Goal: Information Seeking & Learning: Find specific fact

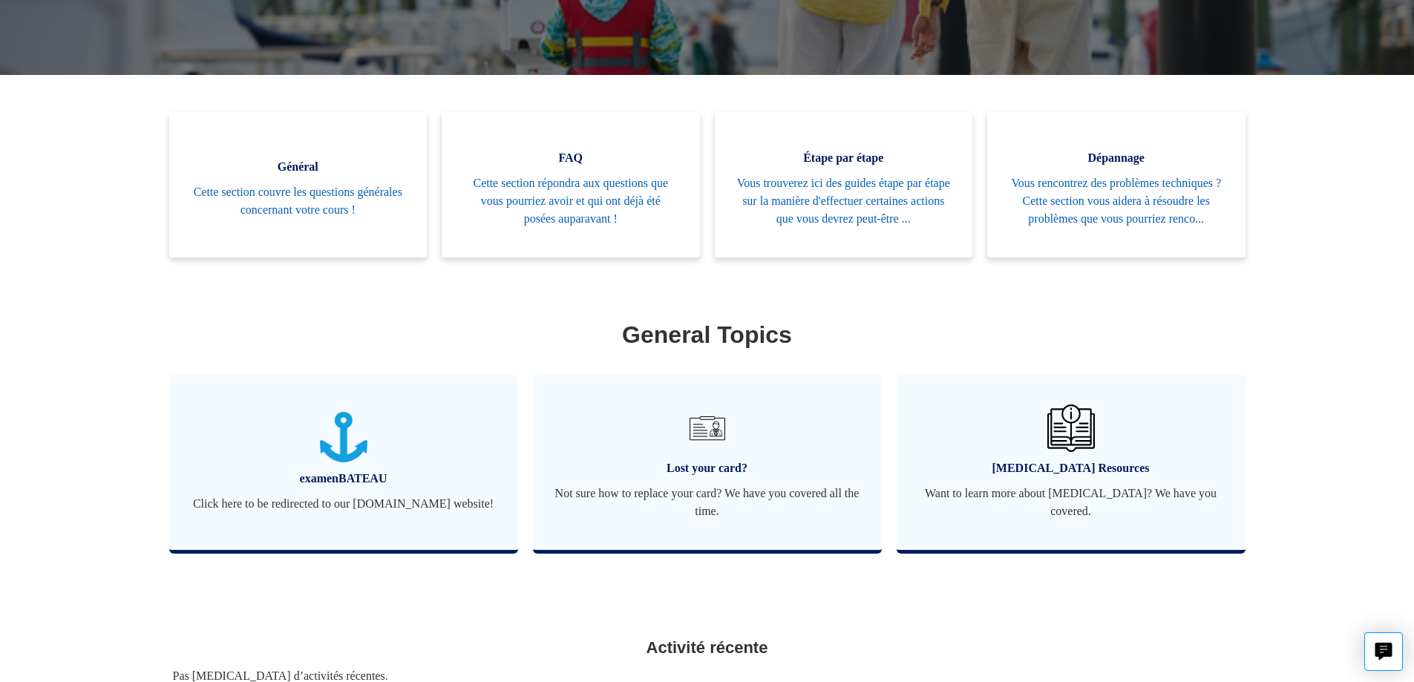
scroll to position [330, 0]
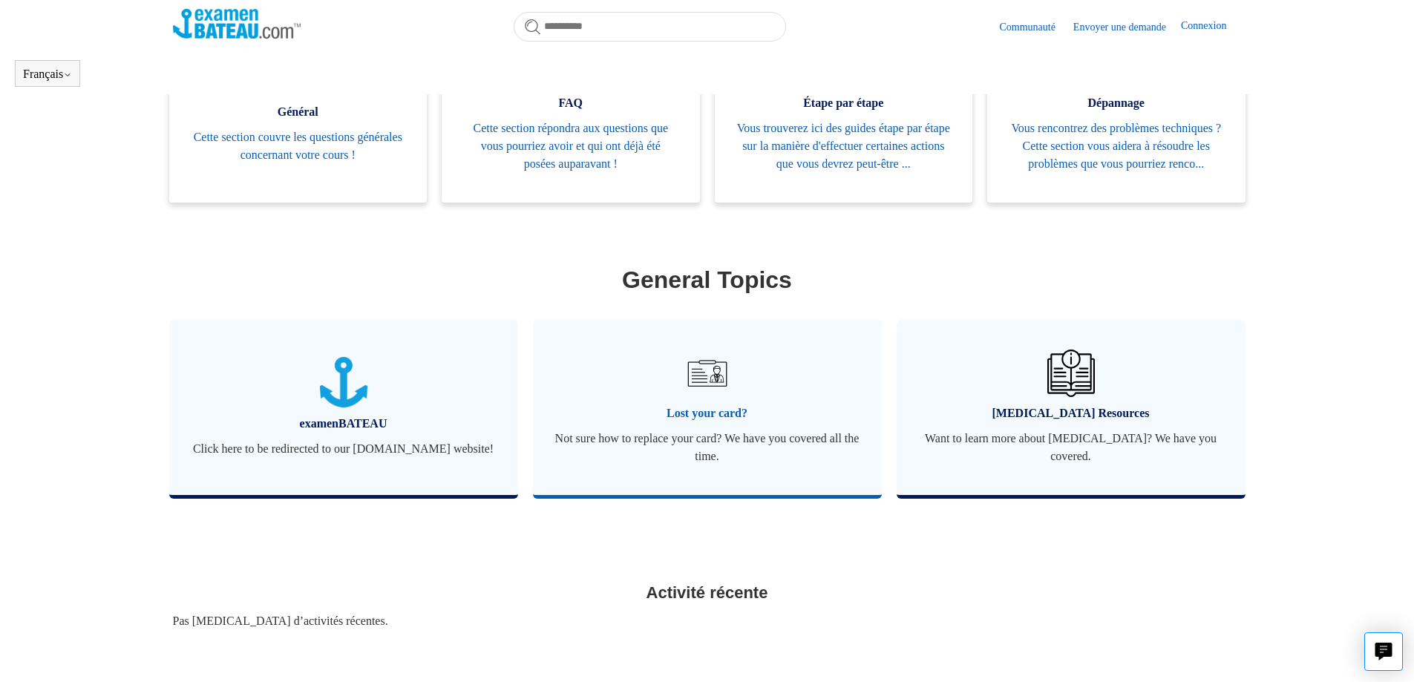
click at [705, 420] on link "Lost your card? Not sure how to replace your card? We have you covered all the …" at bounding box center [707, 407] width 349 height 175
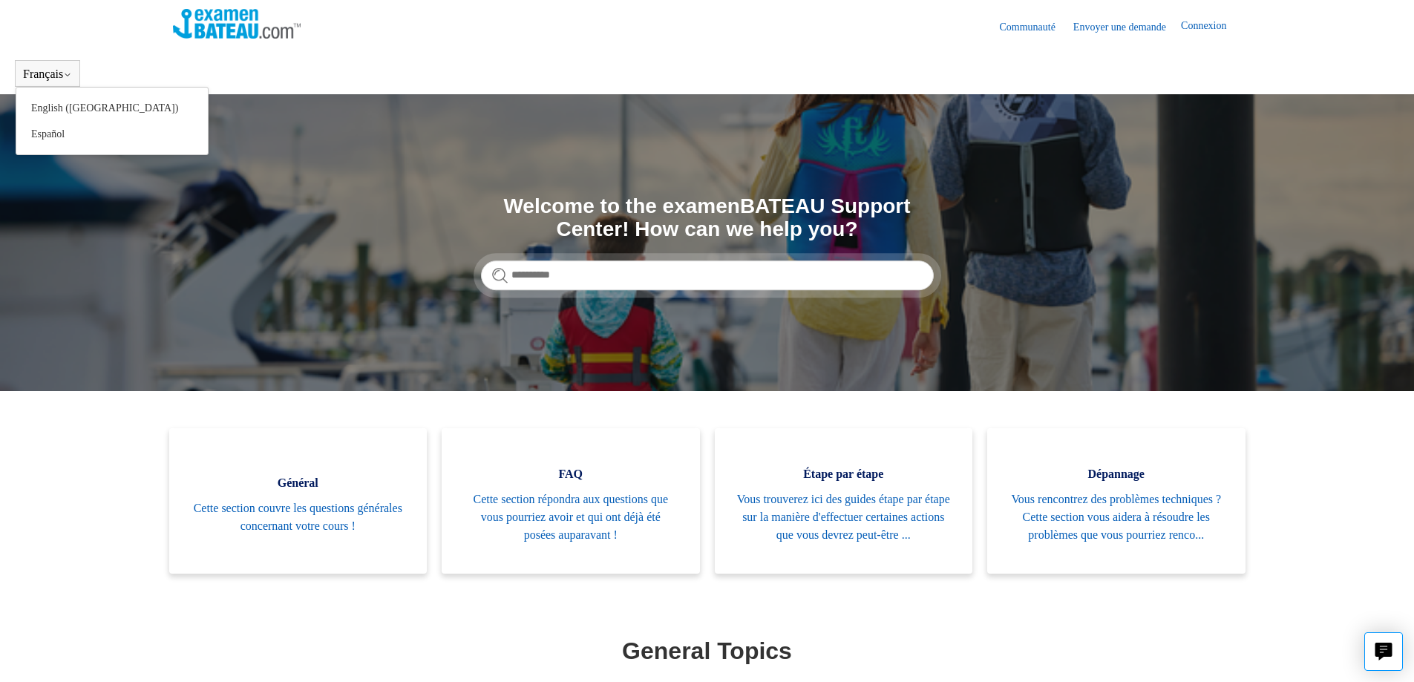
click at [49, 71] on button "Français" at bounding box center [47, 74] width 49 height 13
click at [57, 70] on button "Français" at bounding box center [47, 74] width 49 height 13
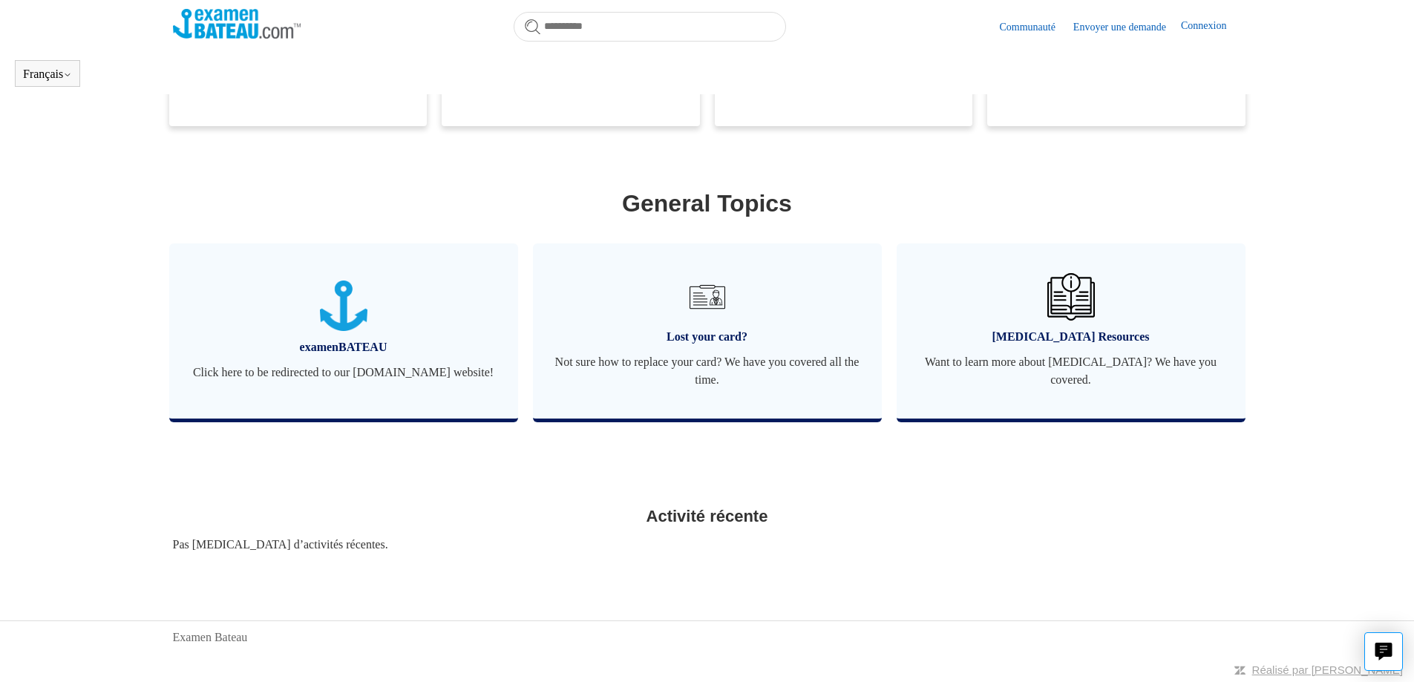
scroll to position [428, 0]
click at [704, 330] on span "Lost your card?" at bounding box center [707, 337] width 304 height 18
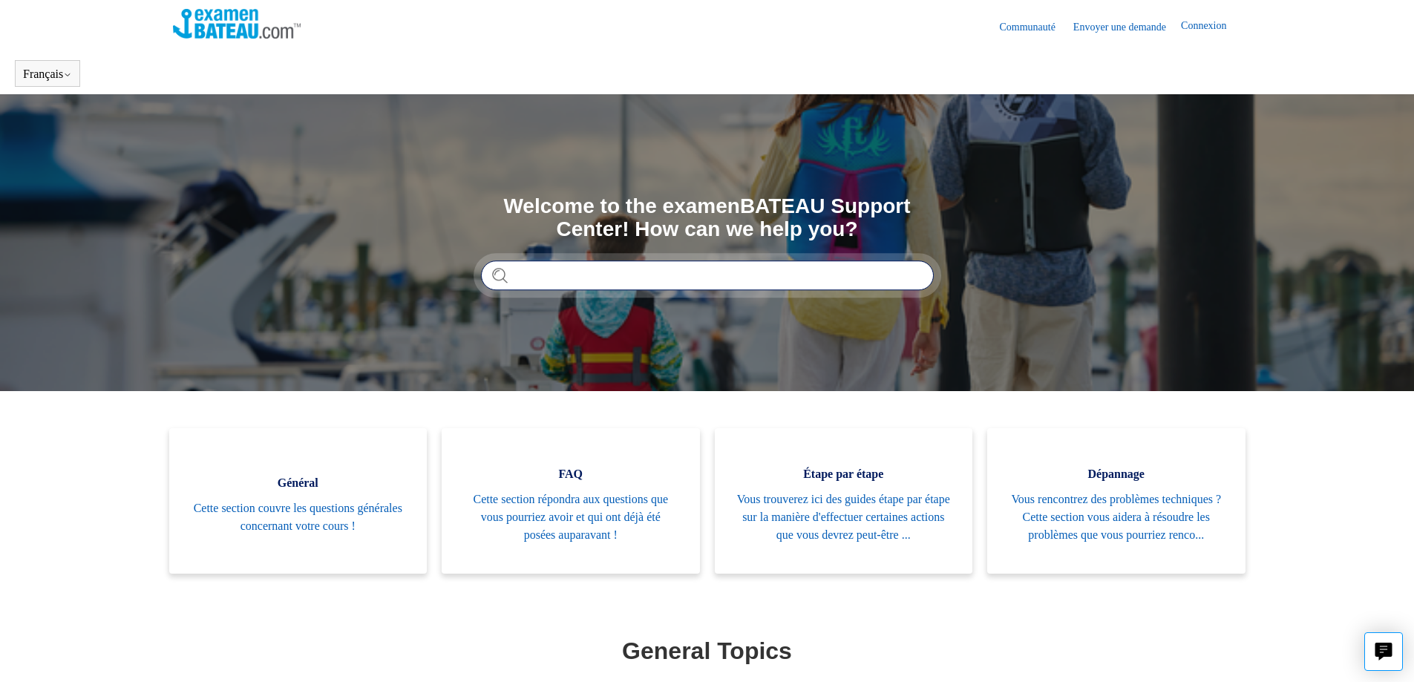
click at [514, 272] on input "Rechercher" at bounding box center [707, 276] width 453 height 30
type input "**********"
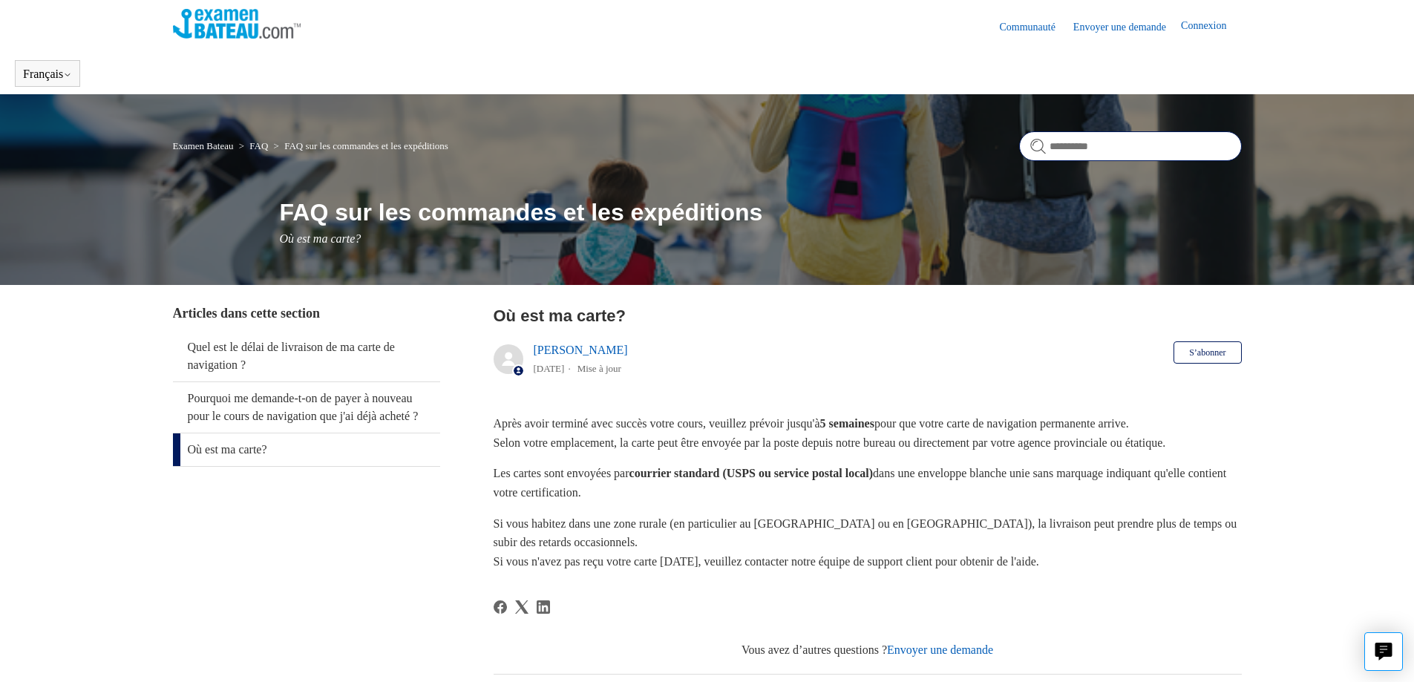
click at [1053, 144] on input "Rechercher" at bounding box center [1130, 146] width 223 height 30
type input "**********"
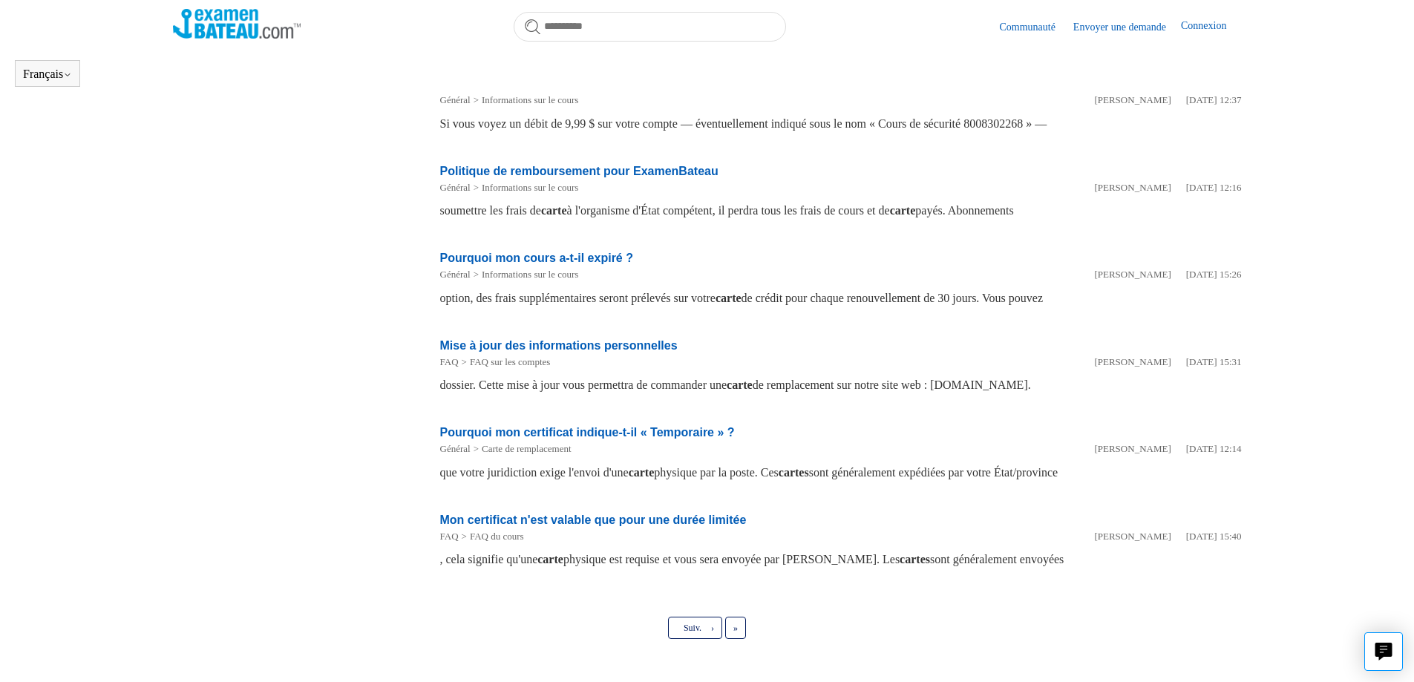
scroll to position [552, 0]
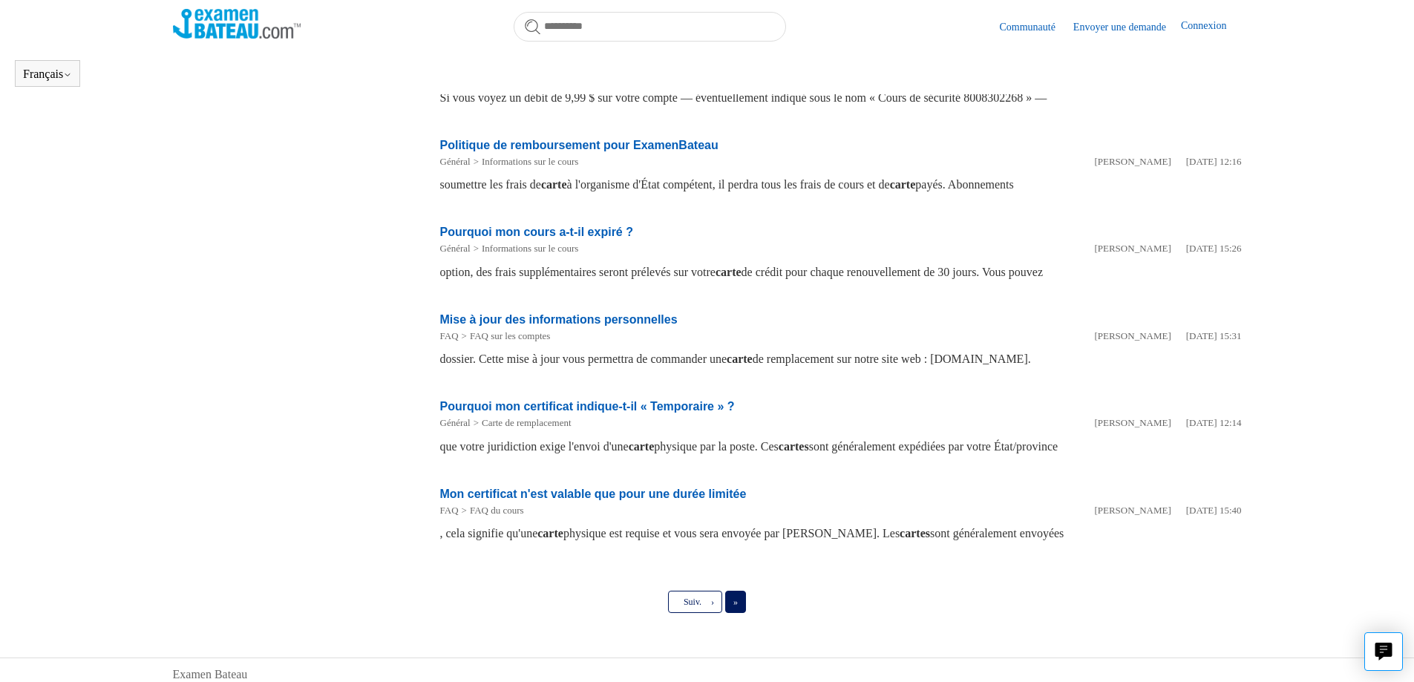
click at [732, 602] on link "Dernier »" at bounding box center [735, 602] width 21 height 22
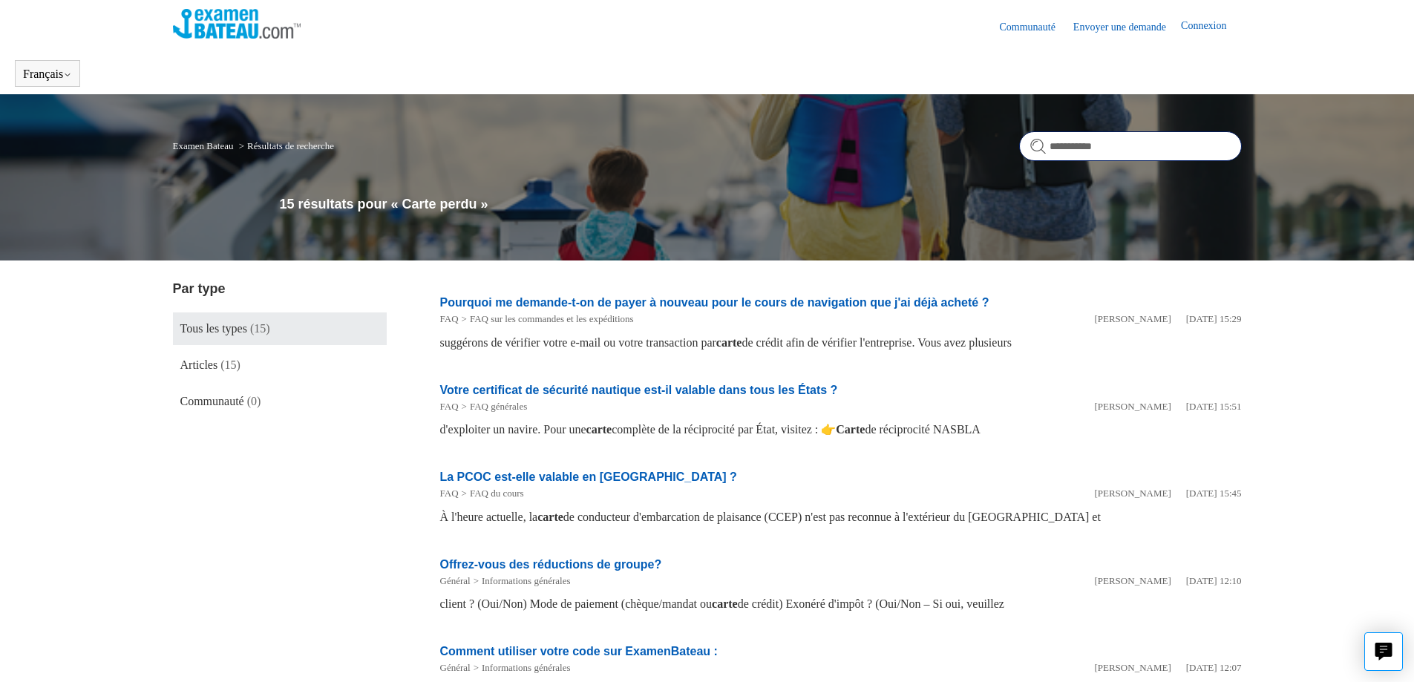
click at [1077, 147] on input "**********" at bounding box center [1130, 146] width 223 height 30
type input "**********"
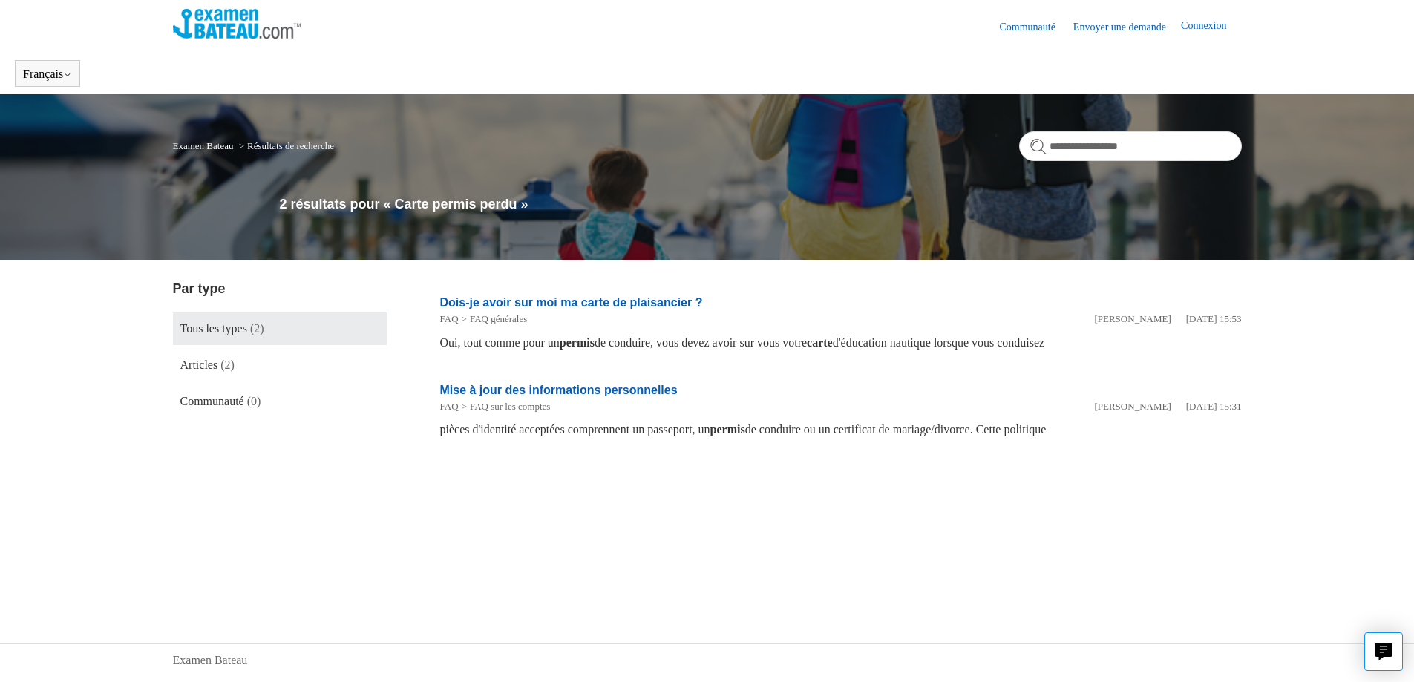
click at [583, 387] on link "Mise à jour des informations personnelles" at bounding box center [559, 390] width 238 height 13
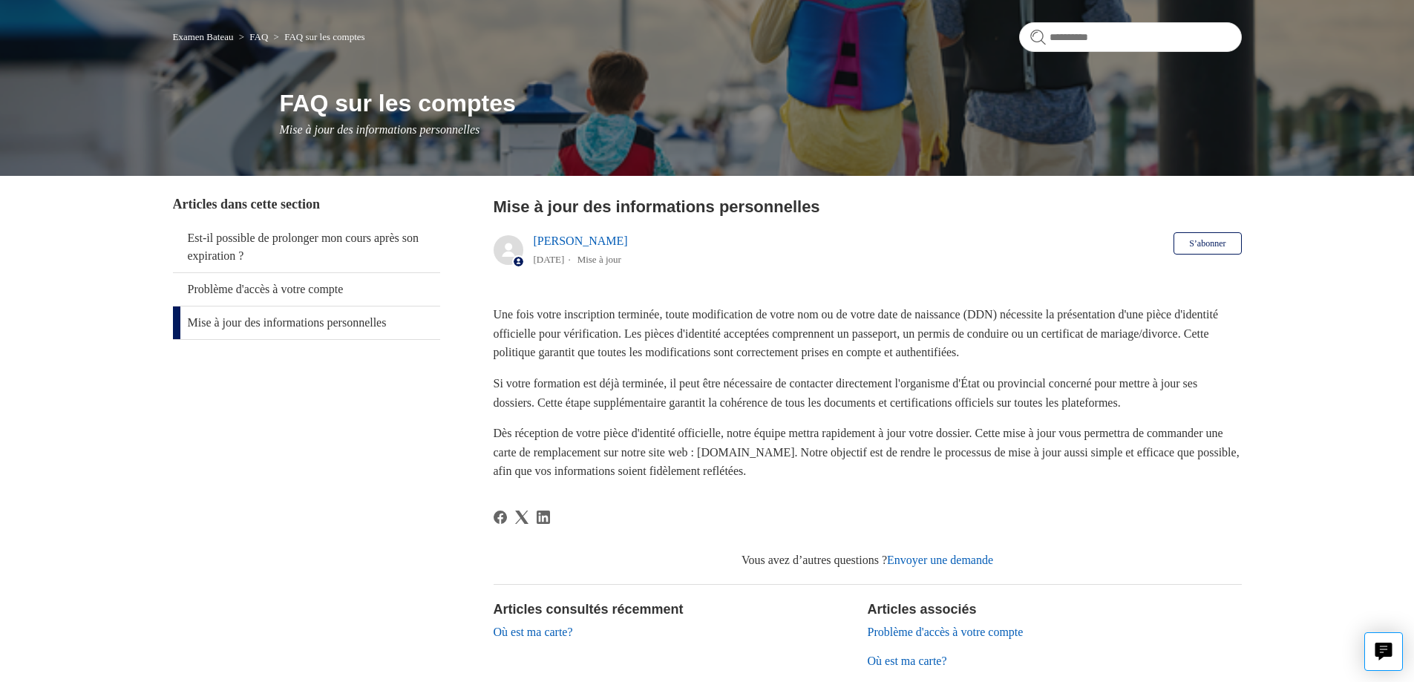
scroll to position [148, 0]
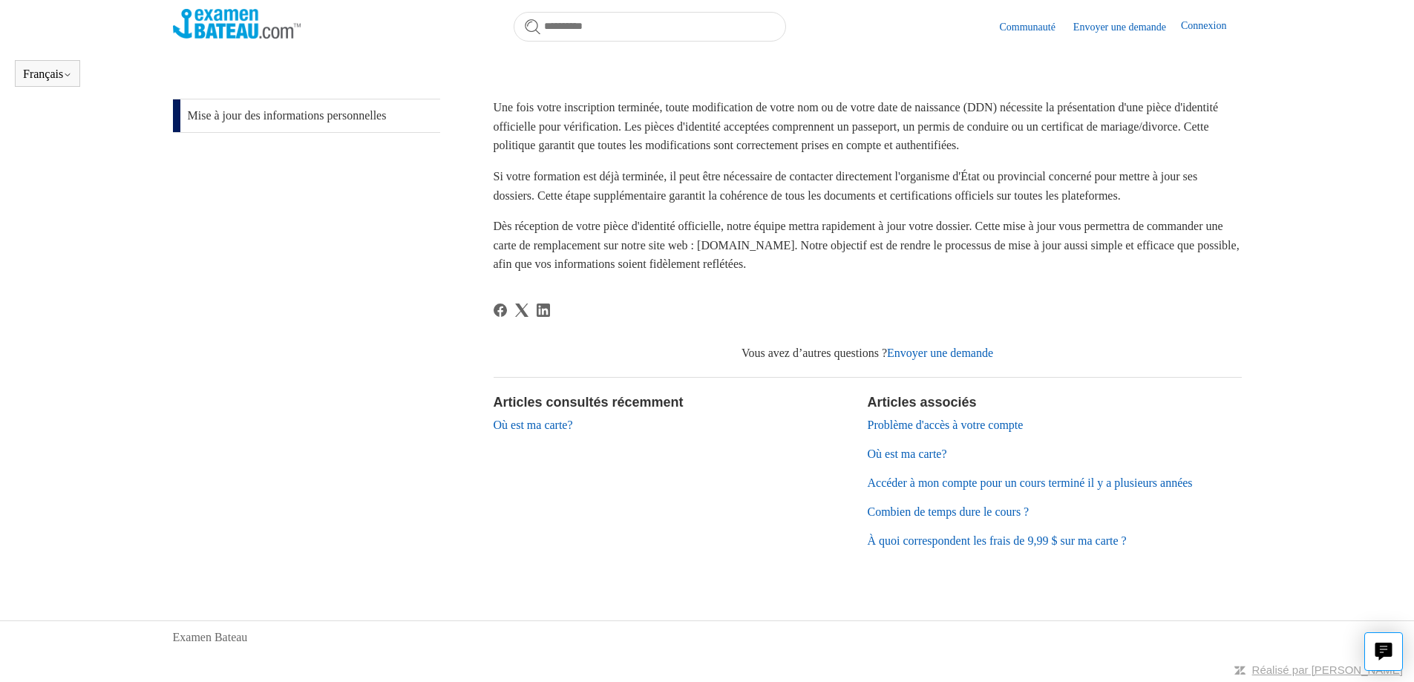
click at [1078, 483] on link "Accéder à mon compte pour un cours terminé il y a plusieurs années" at bounding box center [1030, 483] width 325 height 13
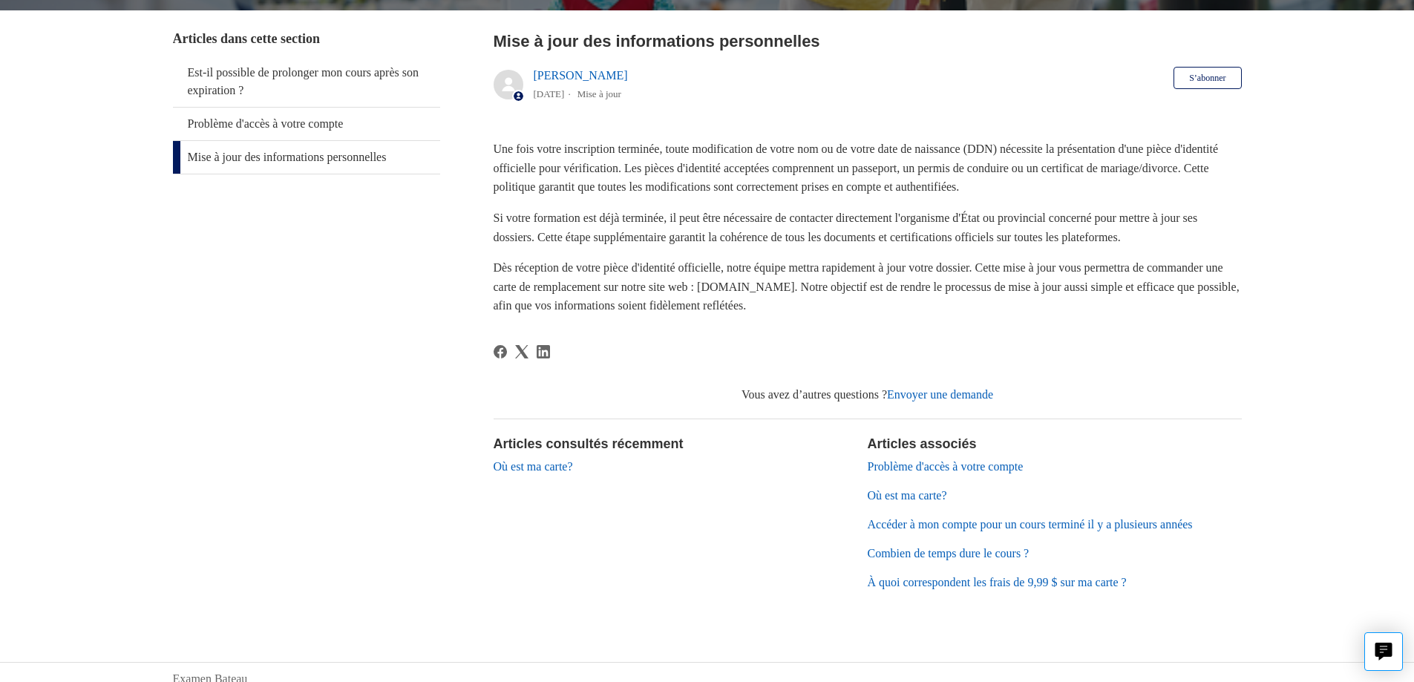
scroll to position [316, 0]
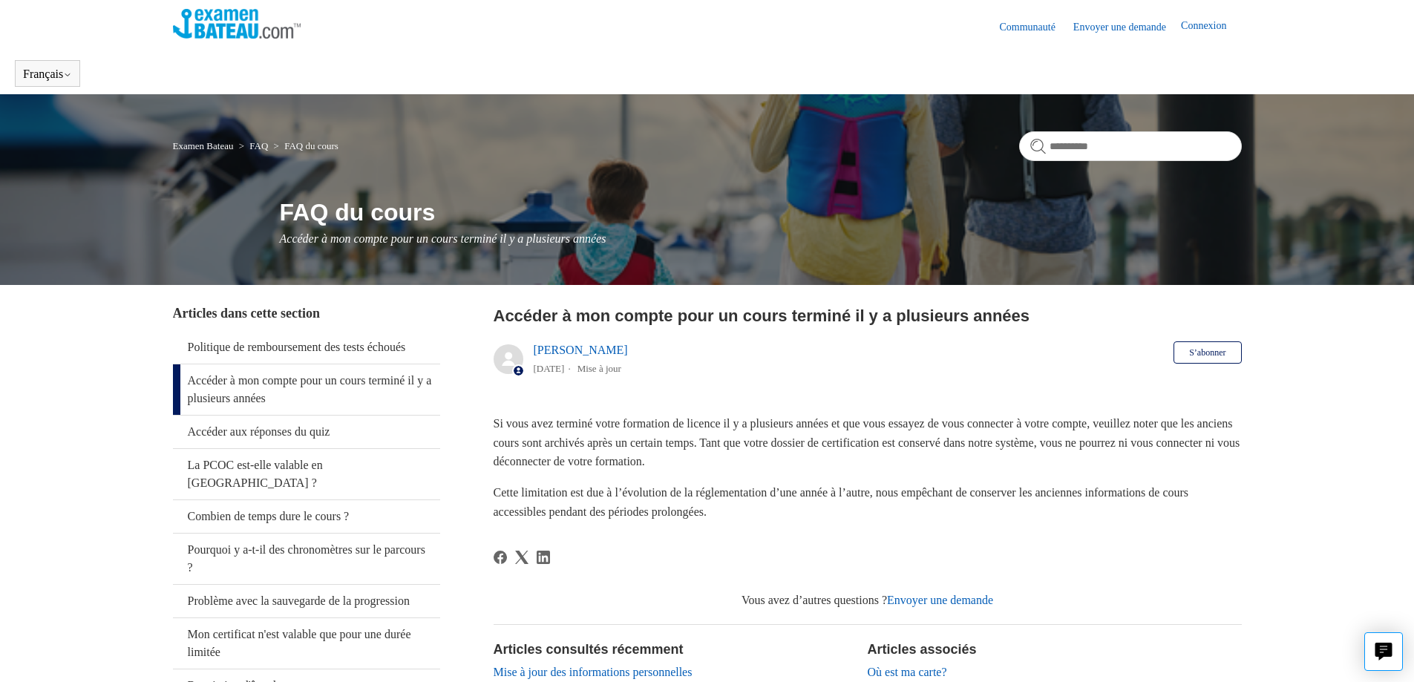
click at [1106, 21] on link "Envoyer une demande" at bounding box center [1127, 27] width 108 height 16
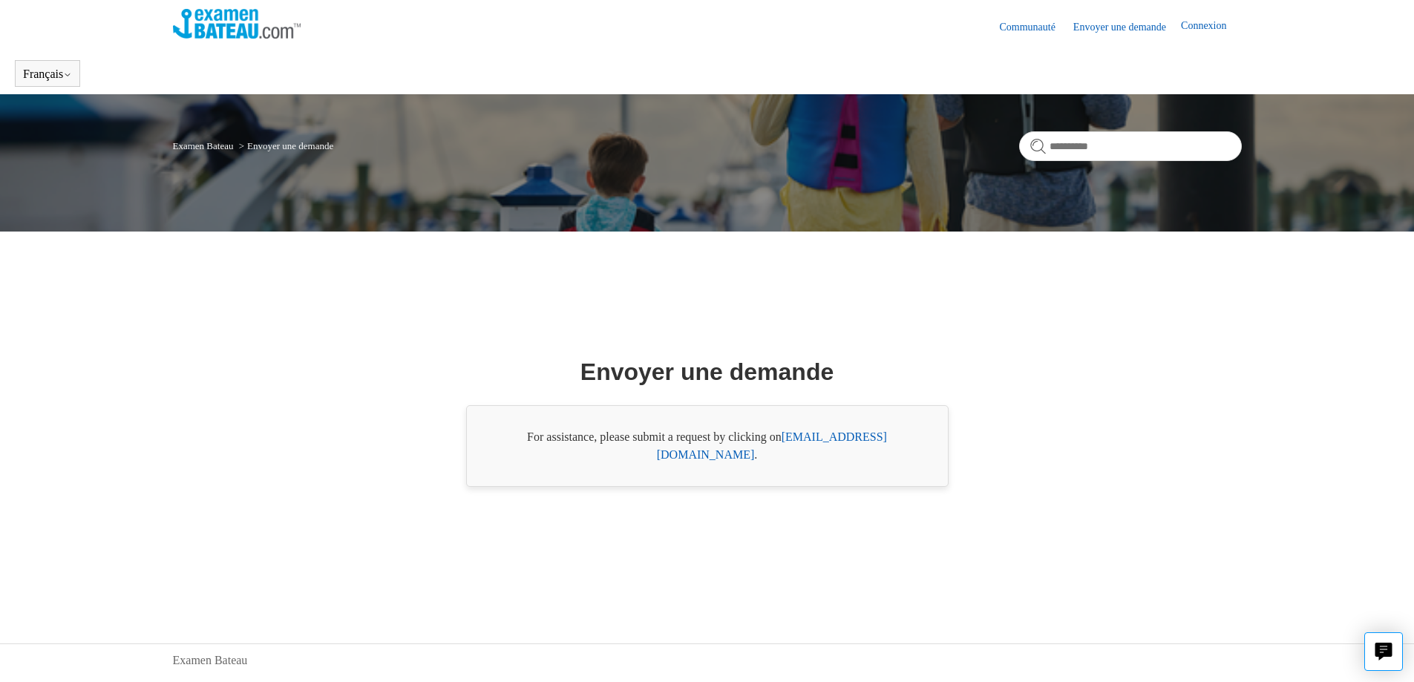
click at [873, 446] on link "[EMAIL_ADDRESS][DOMAIN_NAME]" at bounding box center [772, 445] width 230 height 30
click at [1219, 28] on link "Connexion" at bounding box center [1211, 27] width 60 height 18
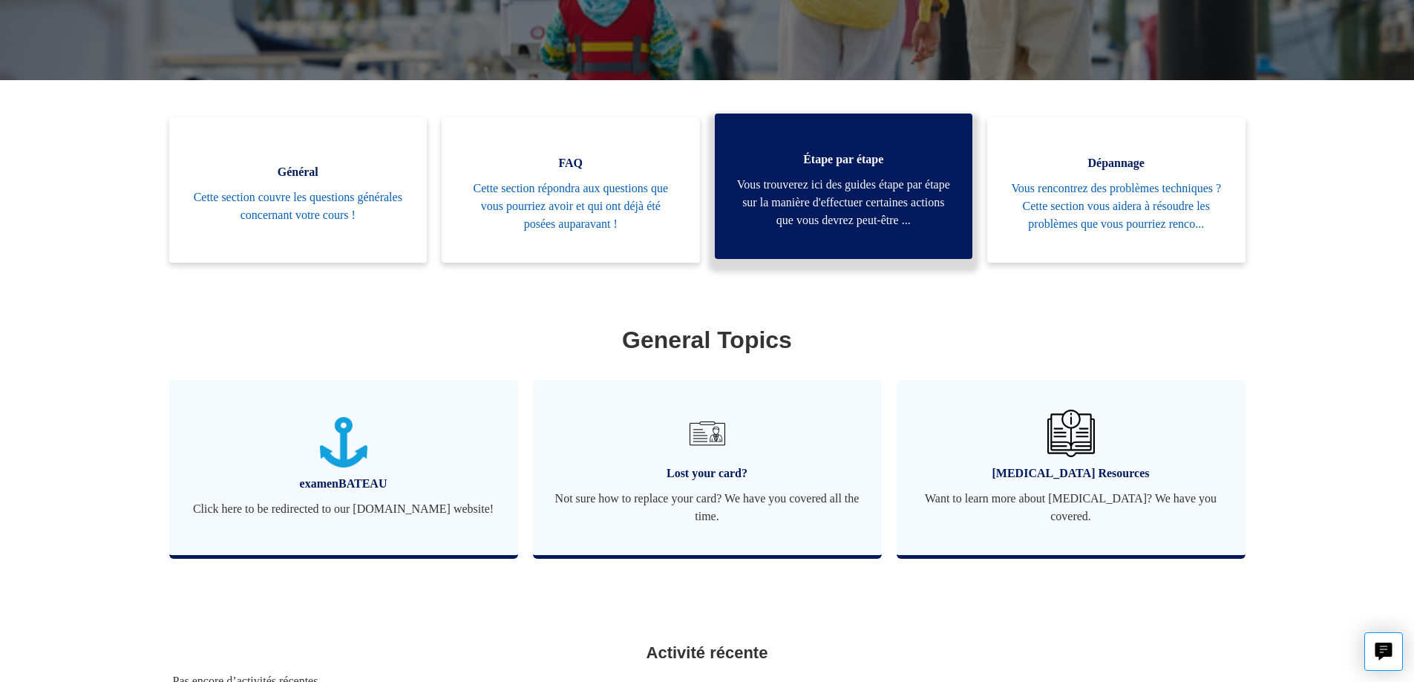
scroll to position [330, 0]
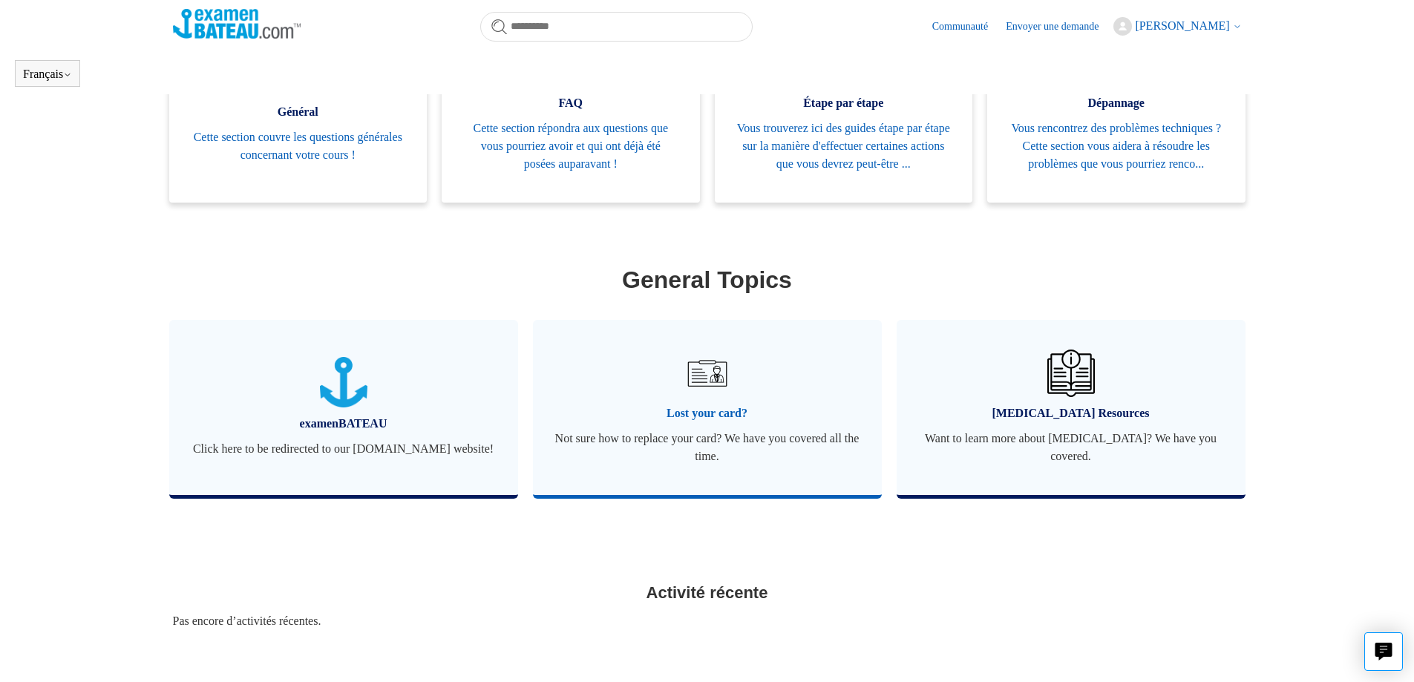
click at [693, 422] on span "Lost your card?" at bounding box center [707, 414] width 304 height 18
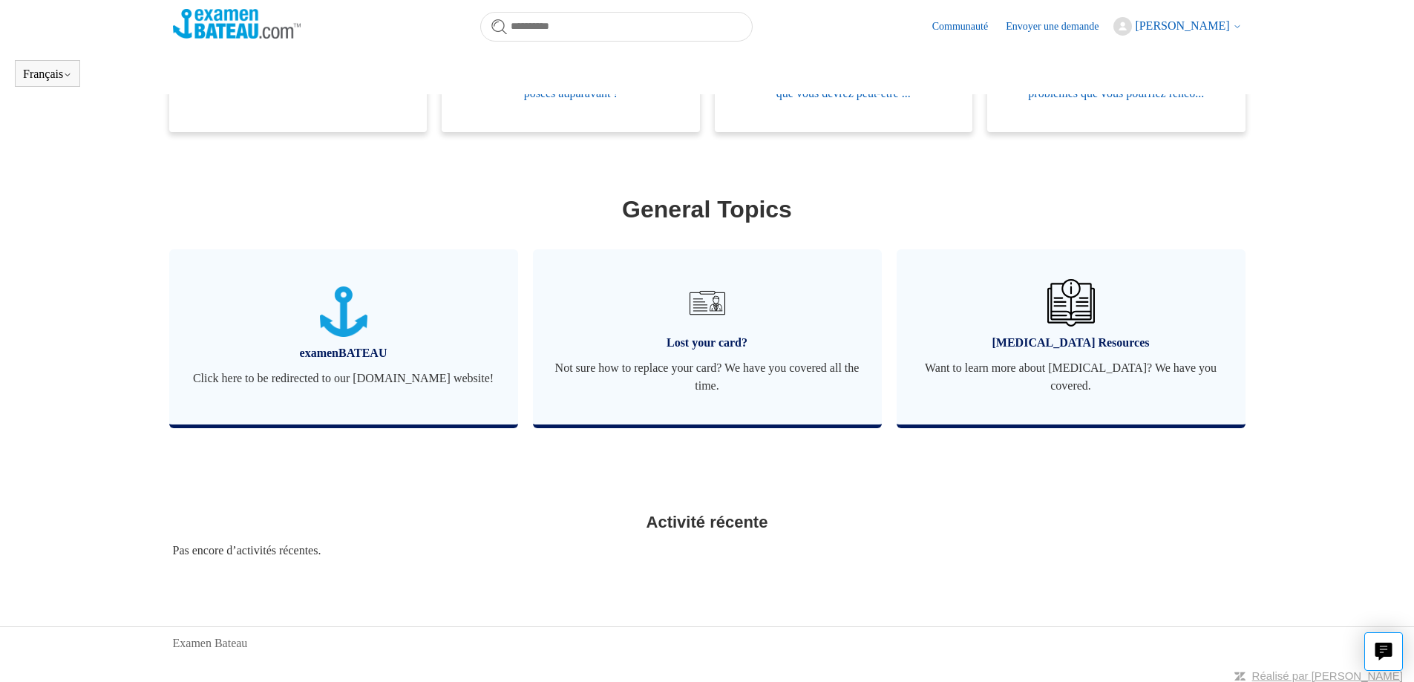
scroll to position [404, 0]
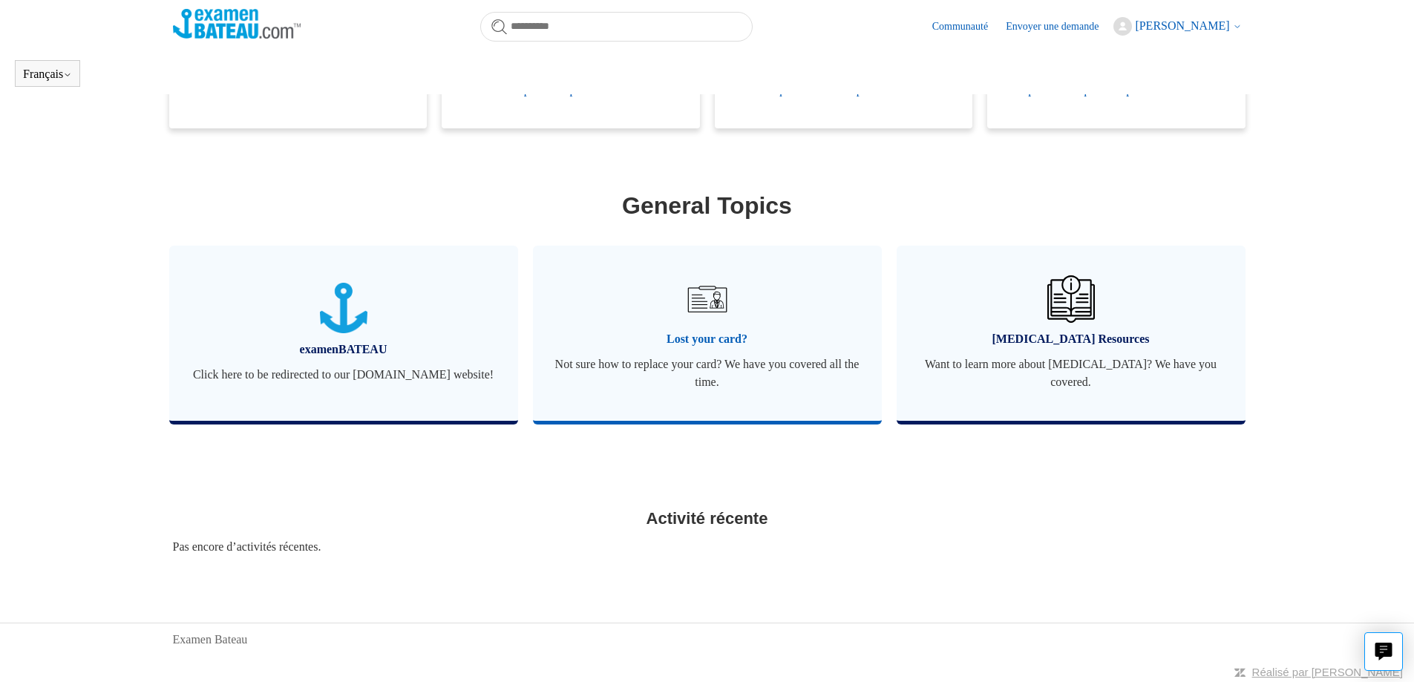
click at [701, 319] on img at bounding box center [707, 299] width 52 height 52
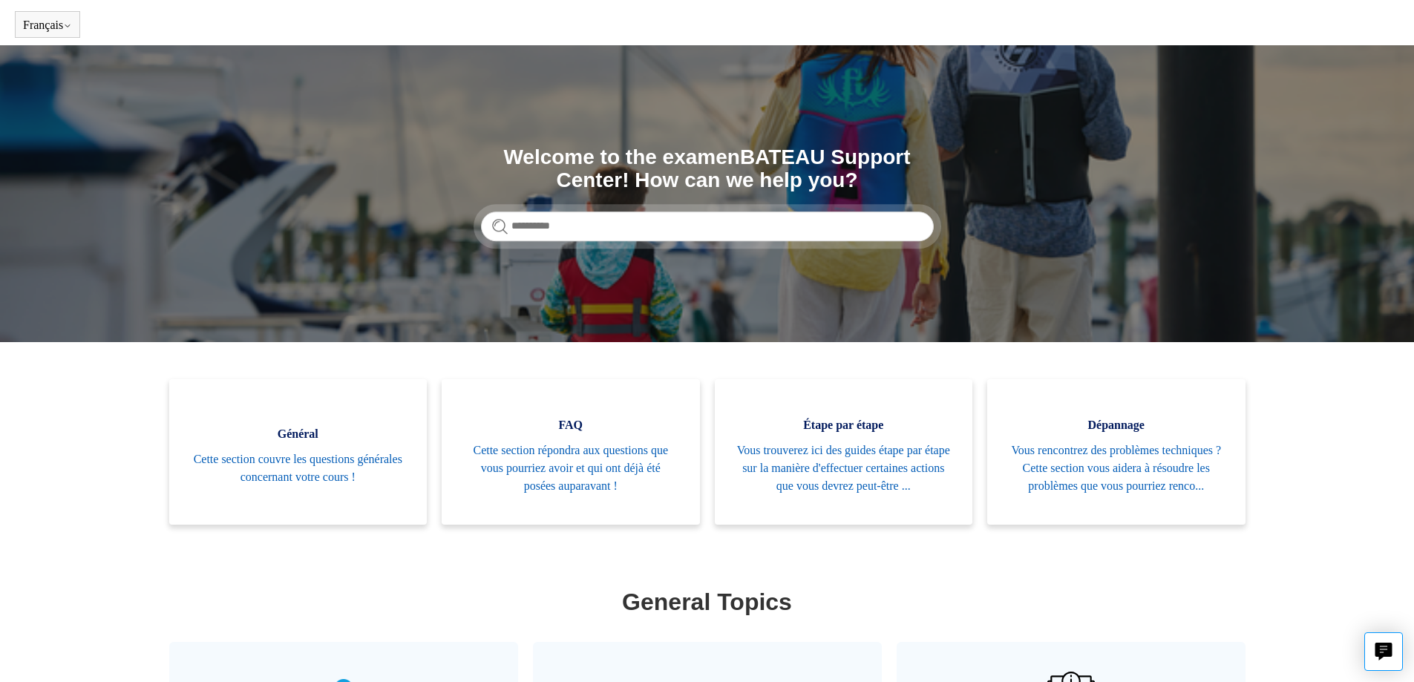
scroll to position [74, 0]
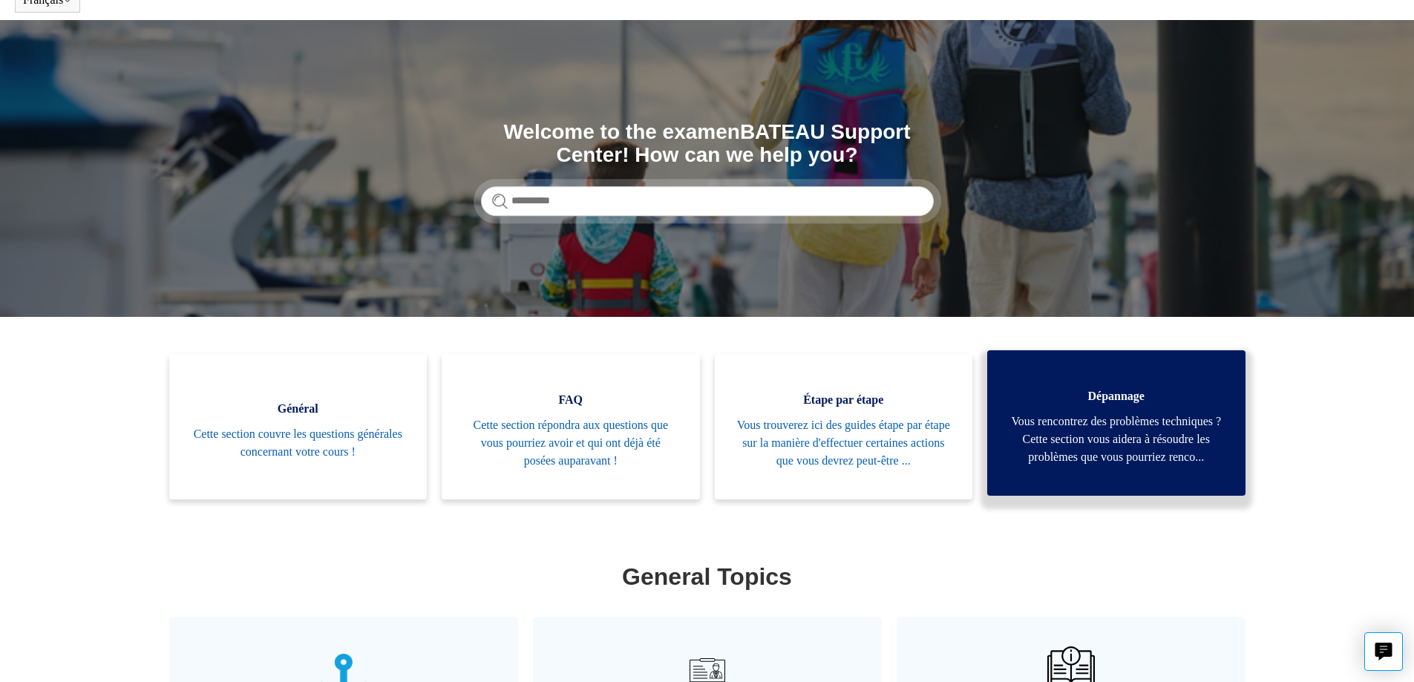
click at [1136, 431] on span "Vous rencontrez des problèmes techniques ? Cette section vous aidera à résoudre…" at bounding box center [1116, 439] width 214 height 53
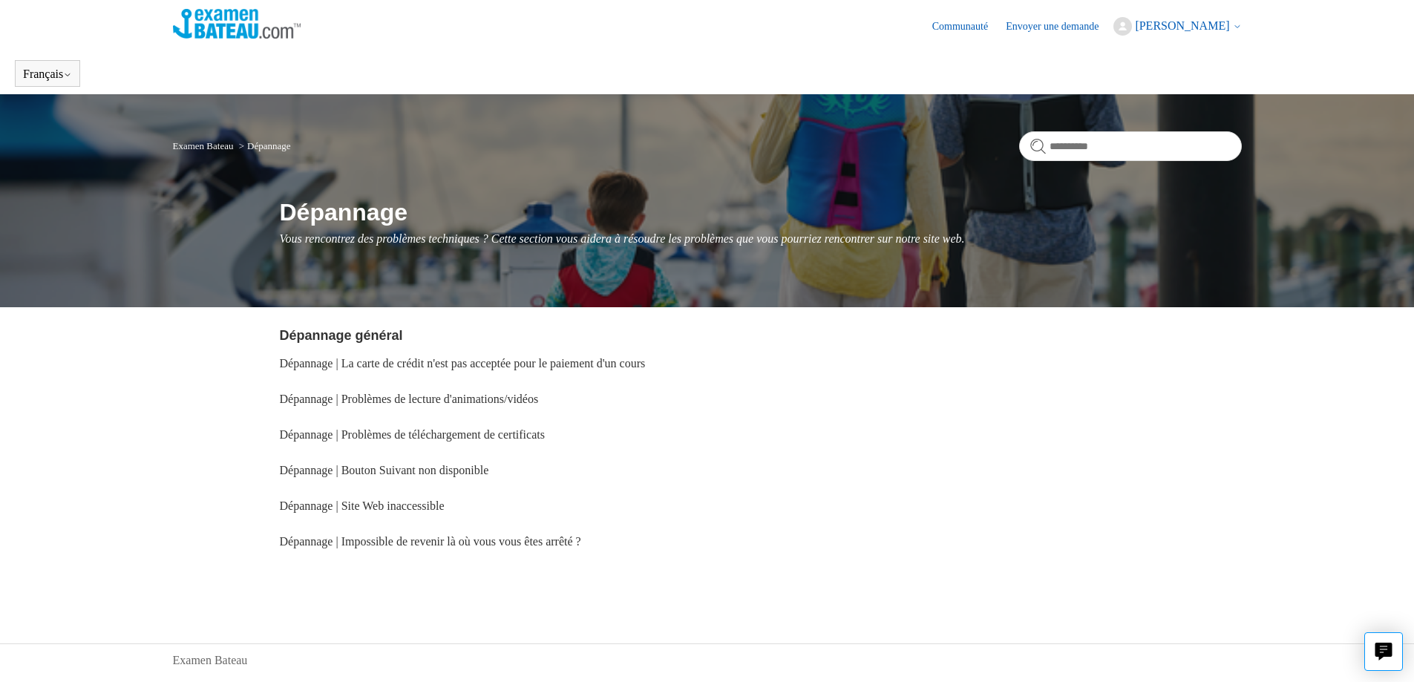
scroll to position [23, 0]
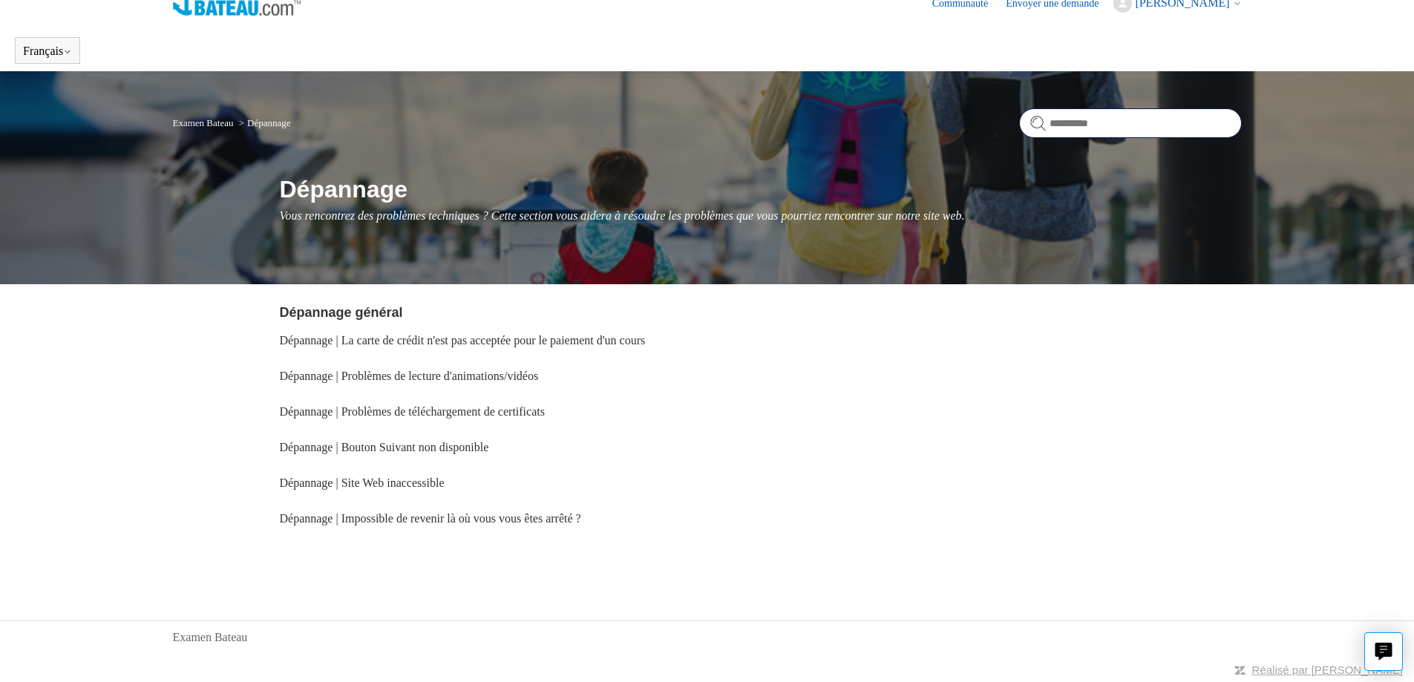
click at [1071, 125] on input "Rechercher" at bounding box center [1130, 123] width 223 height 30
type input "**********"
click at [1033, 125] on form "**********" at bounding box center [1130, 123] width 223 height 30
click at [1141, 125] on input "**********" at bounding box center [1130, 123] width 223 height 30
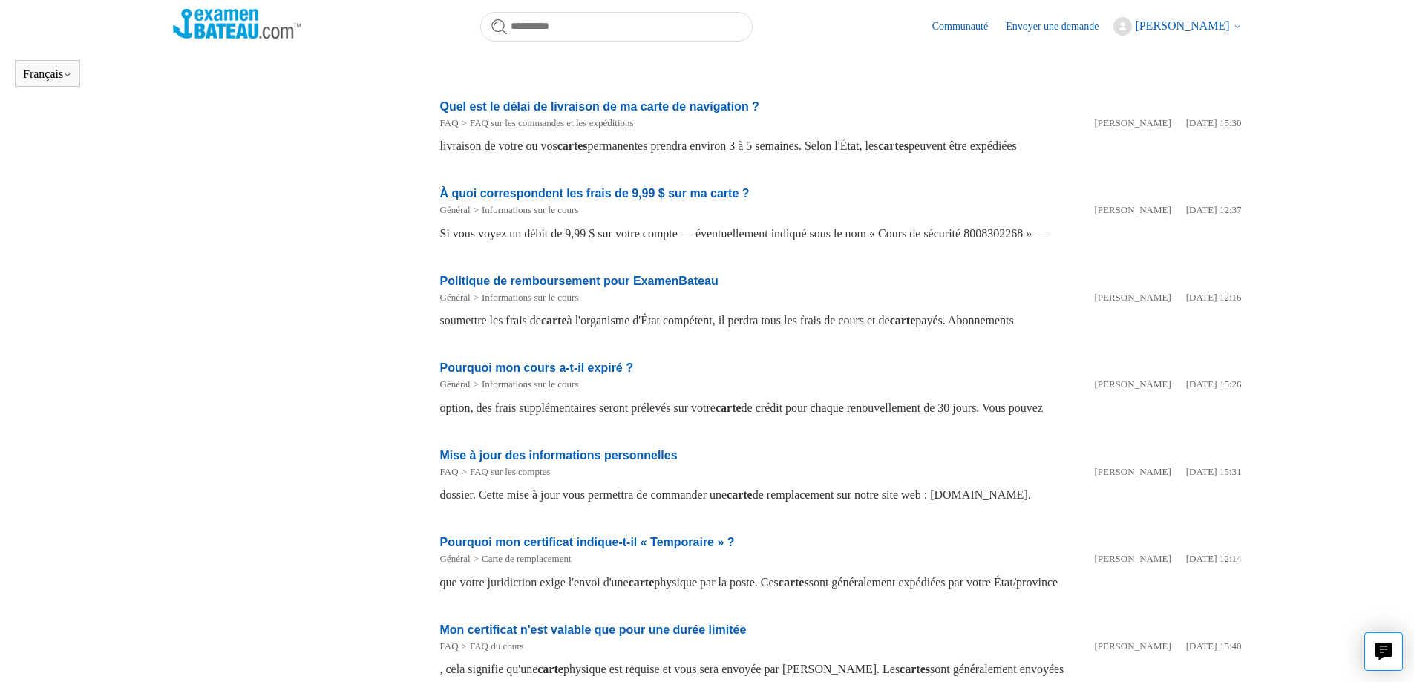
scroll to position [478, 0]
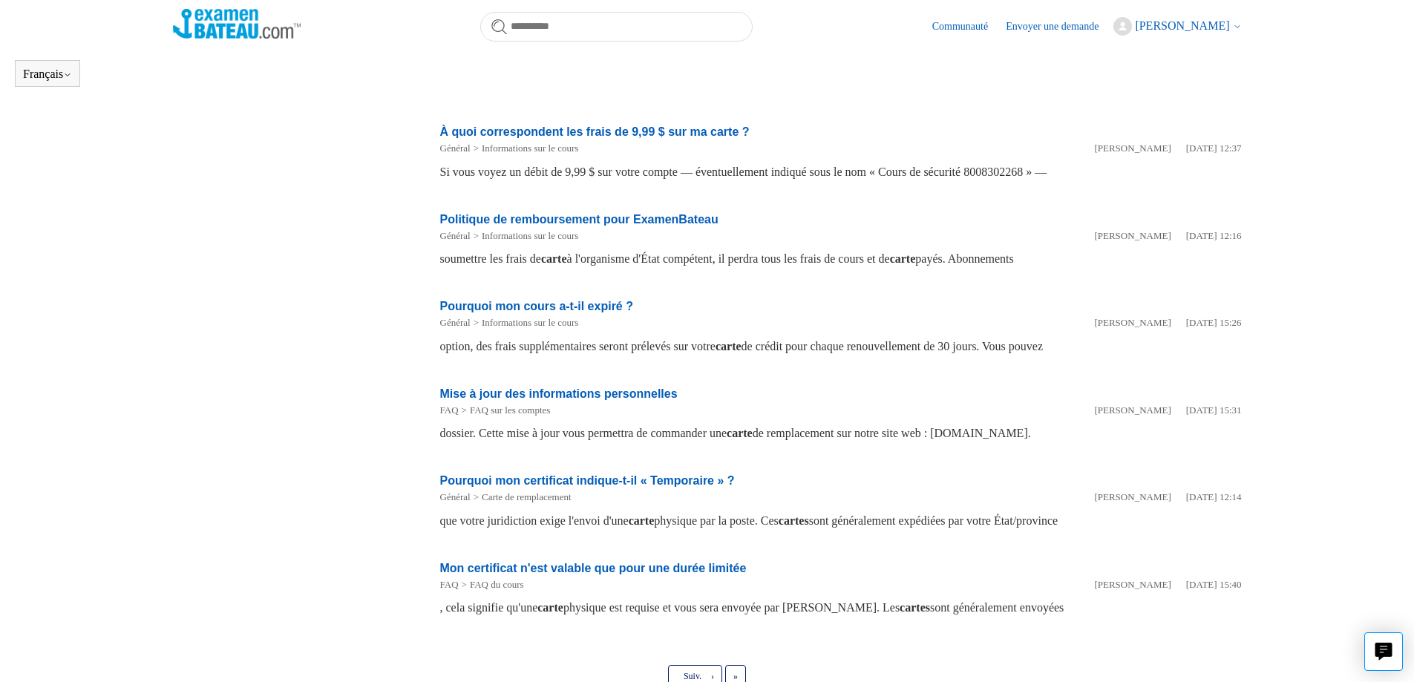
drag, startPoint x: 992, startPoint y: 431, endPoint x: 1116, endPoint y: 432, distance: 123.2
click at [1116, 432] on div "dossier. Cette mise à jour vous permettra de commander une carte de remplacemen…" at bounding box center [841, 434] width 802 height 18
copy div "[DOMAIN_NAME]."
